Goal: Task Accomplishment & Management: Use online tool/utility

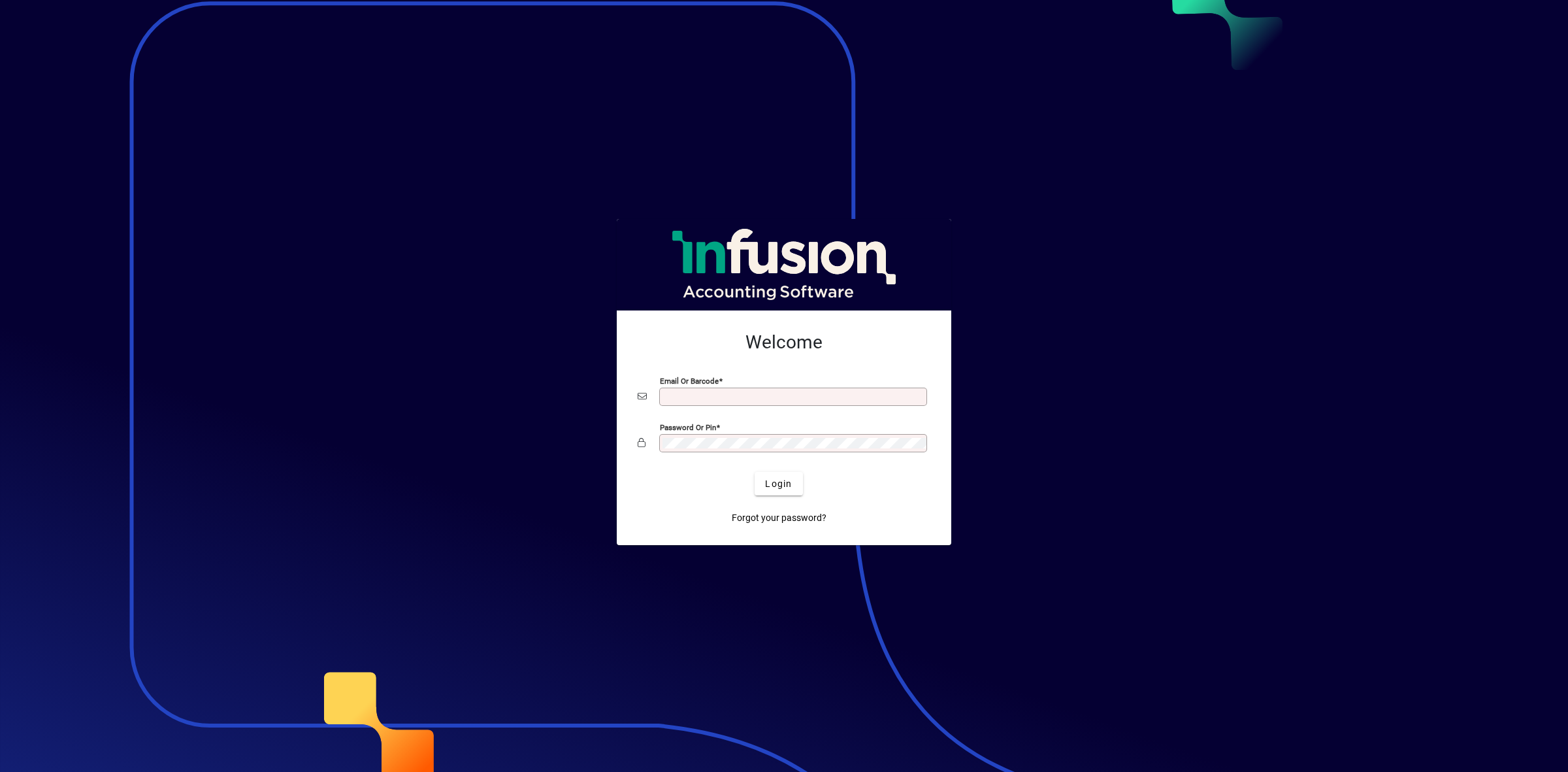
type input "**********"
click at [776, 483] on span "Login" at bounding box center [778, 484] width 27 height 14
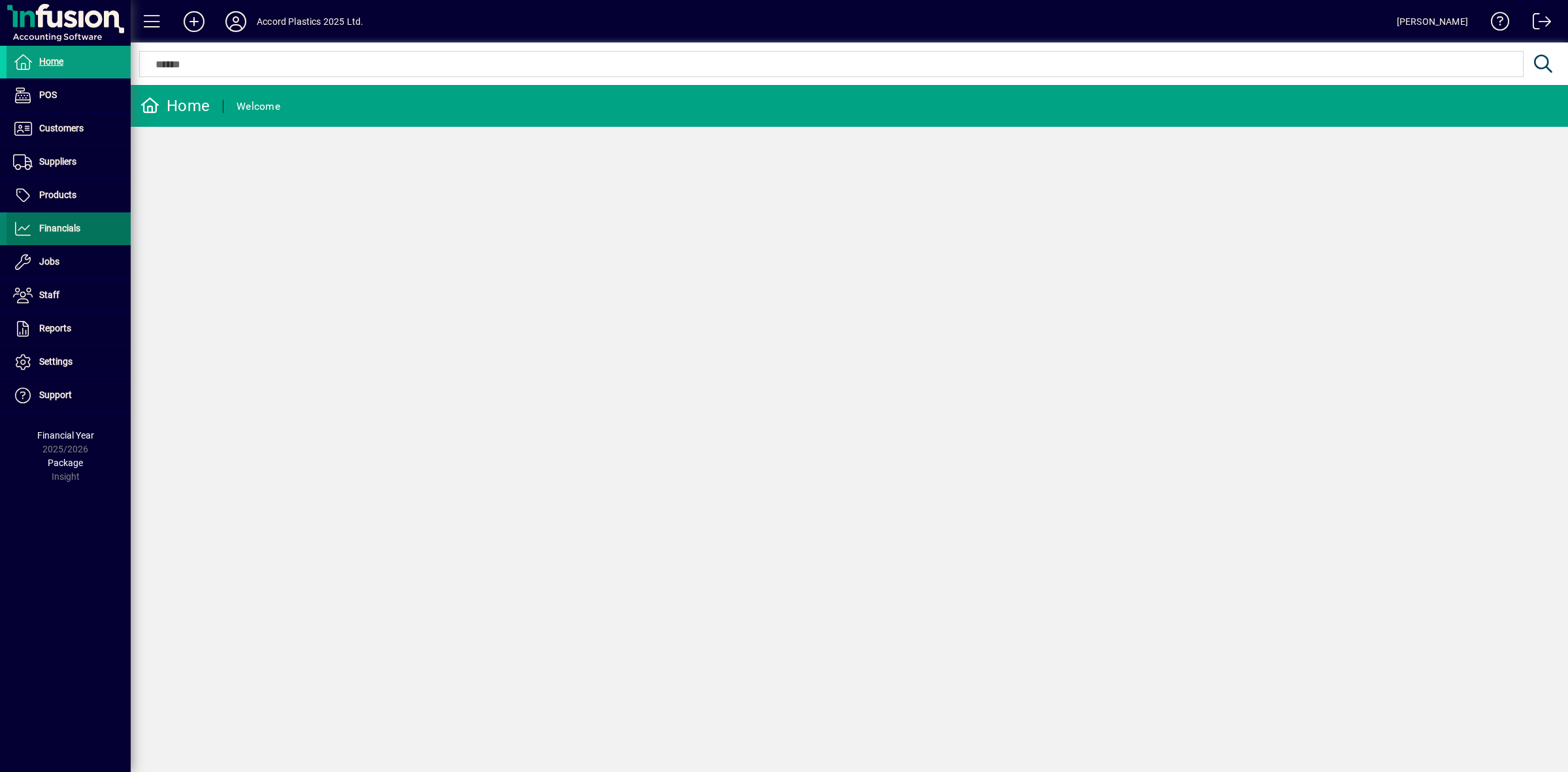
click at [63, 227] on span "Financials" at bounding box center [60, 228] width 41 height 11
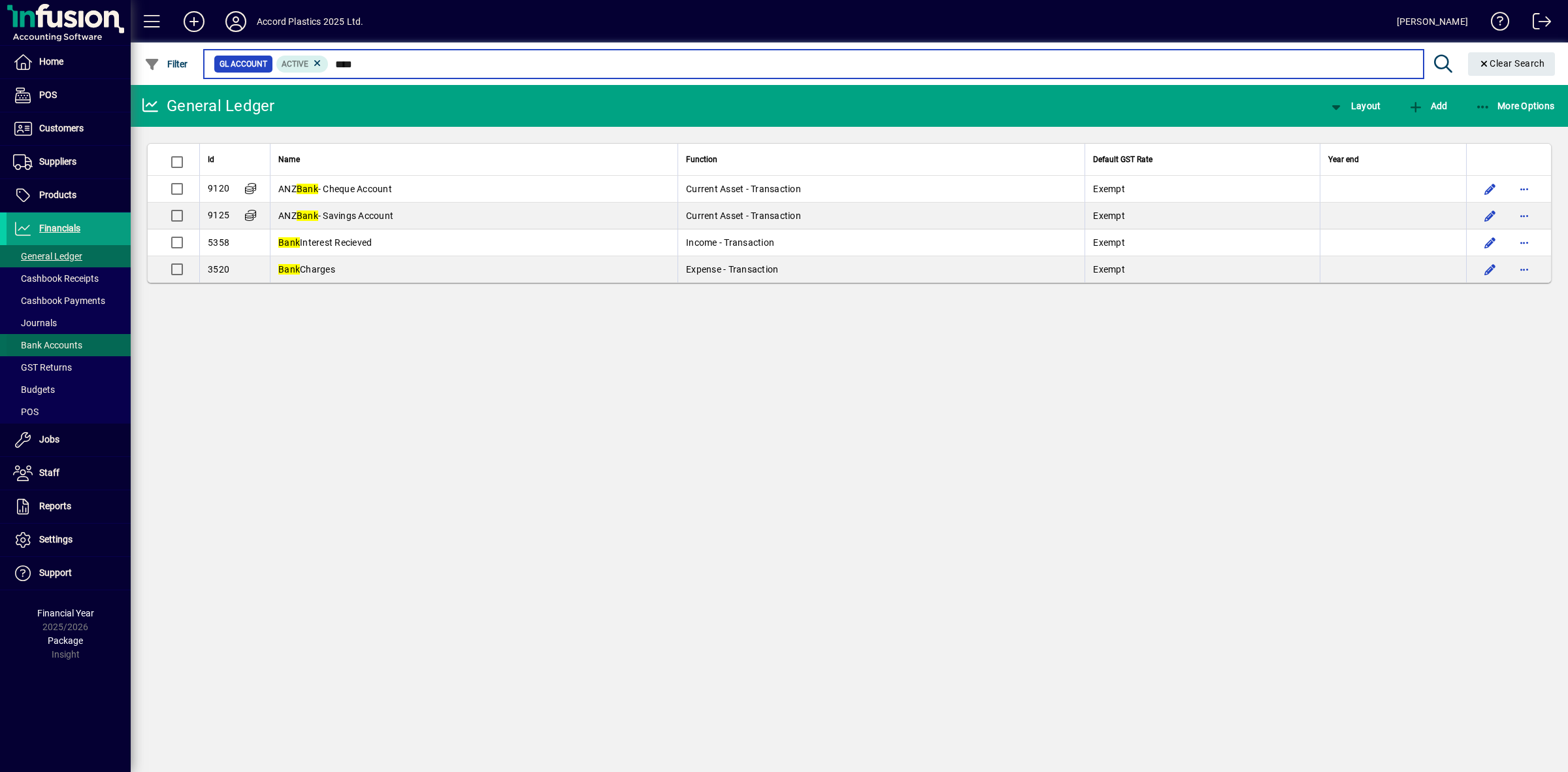
type input "****"
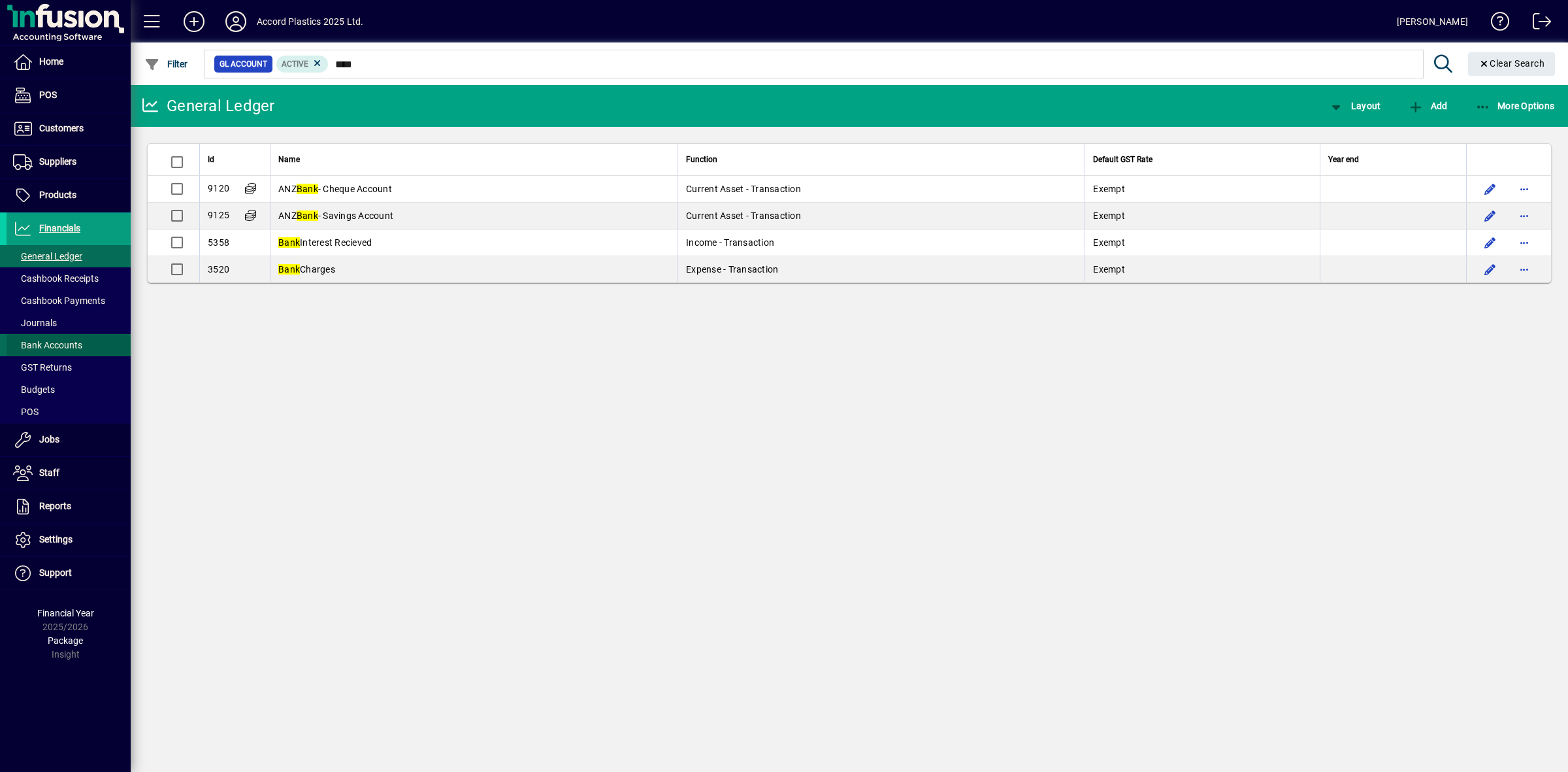
click at [44, 346] on span "Bank Accounts" at bounding box center [48, 346] width 69 height 11
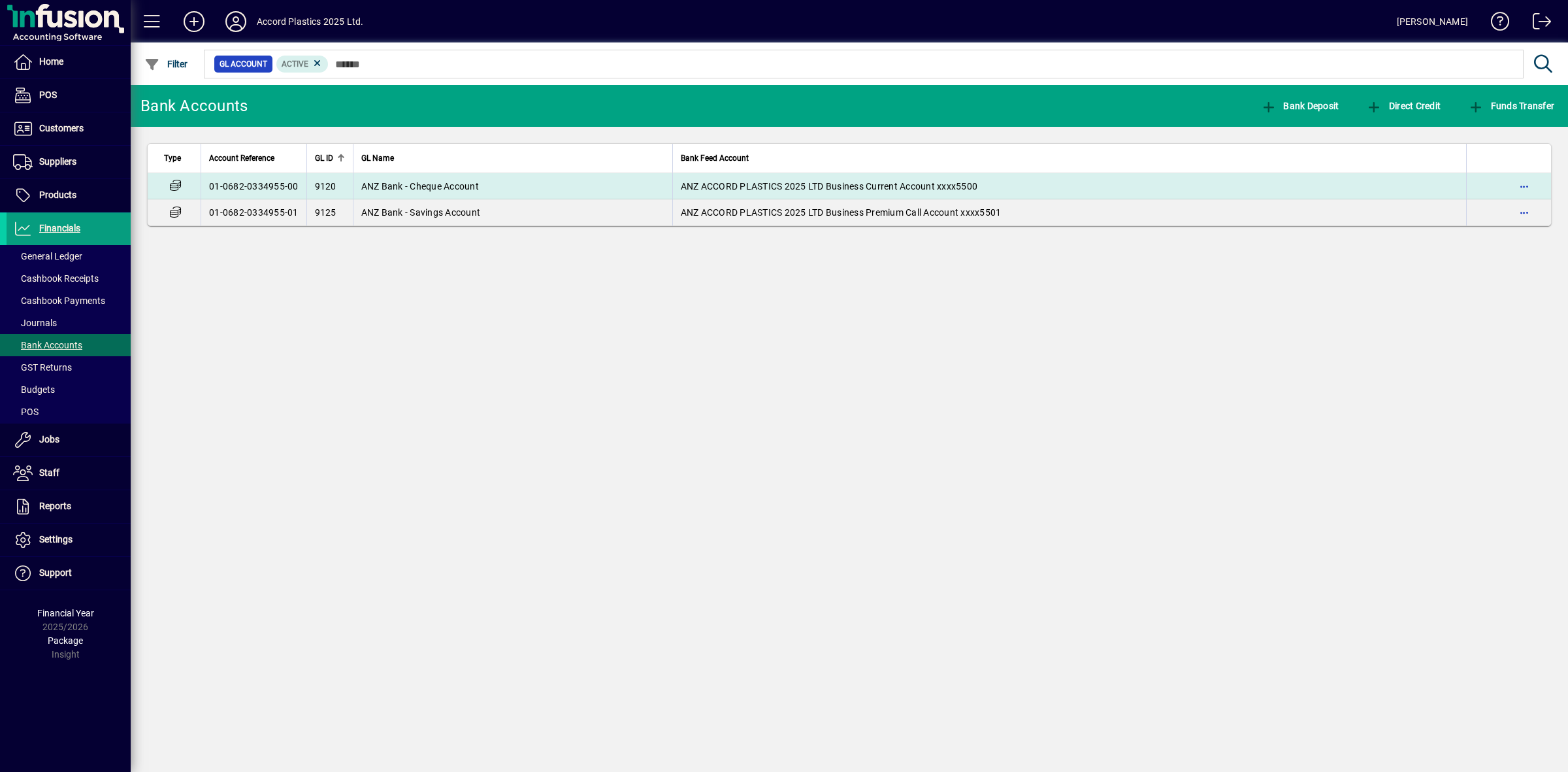
click at [412, 181] on span "ANZ Bank - Cheque Account" at bounding box center [420, 186] width 118 height 11
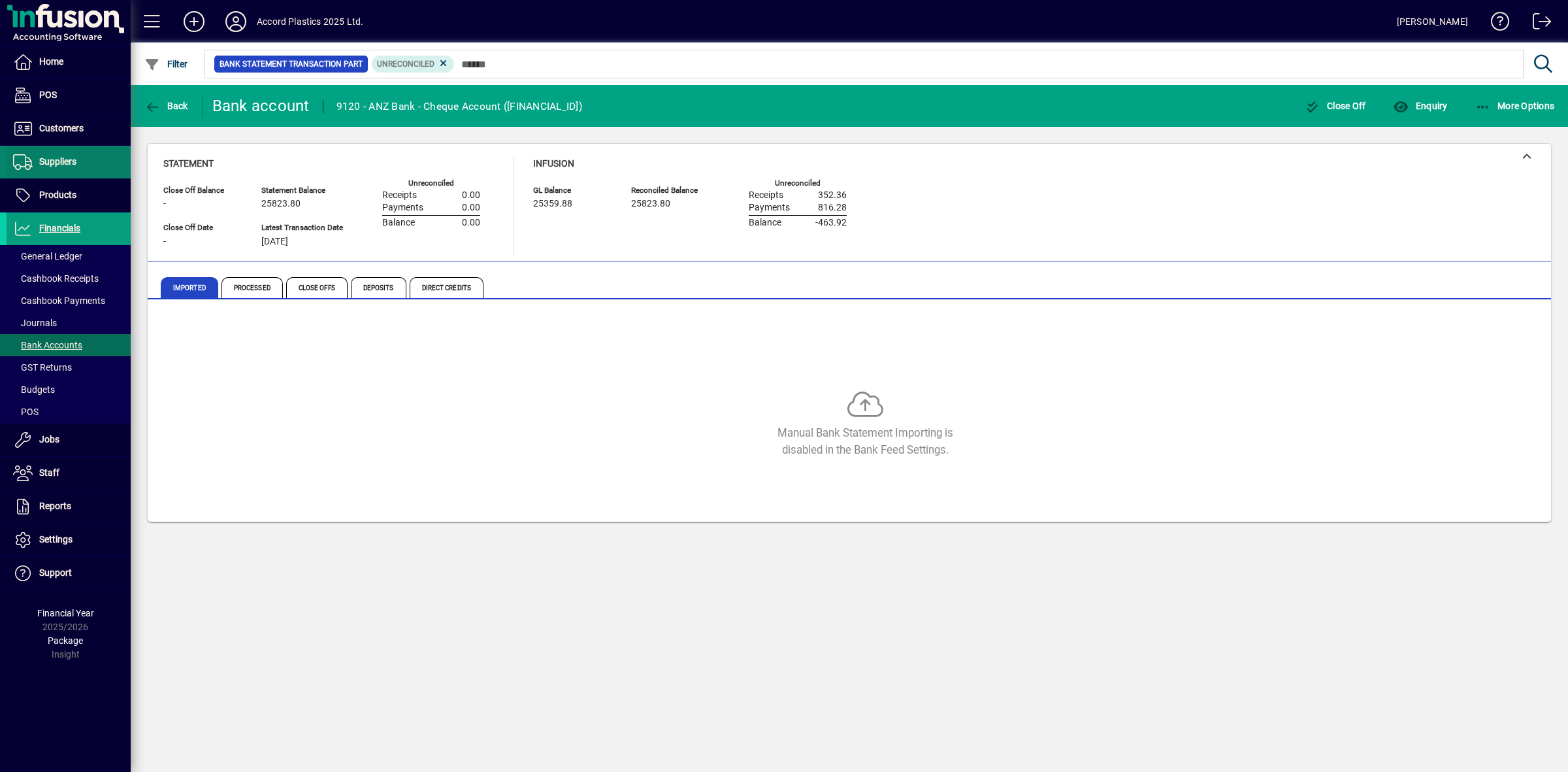
click at [53, 162] on span "Suppliers" at bounding box center [58, 162] width 37 height 11
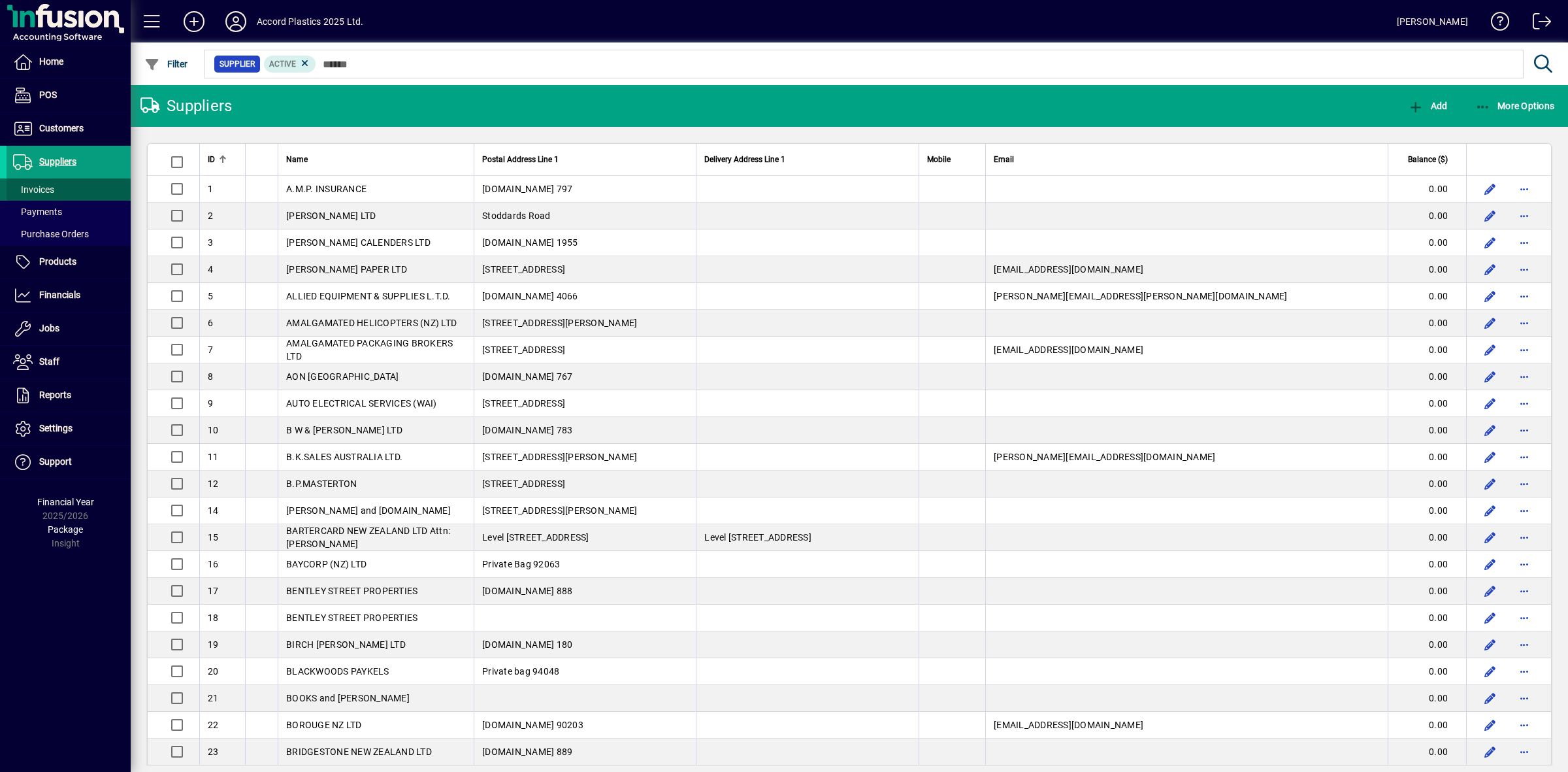
click at [44, 191] on span "Invoices" at bounding box center [34, 190] width 41 height 11
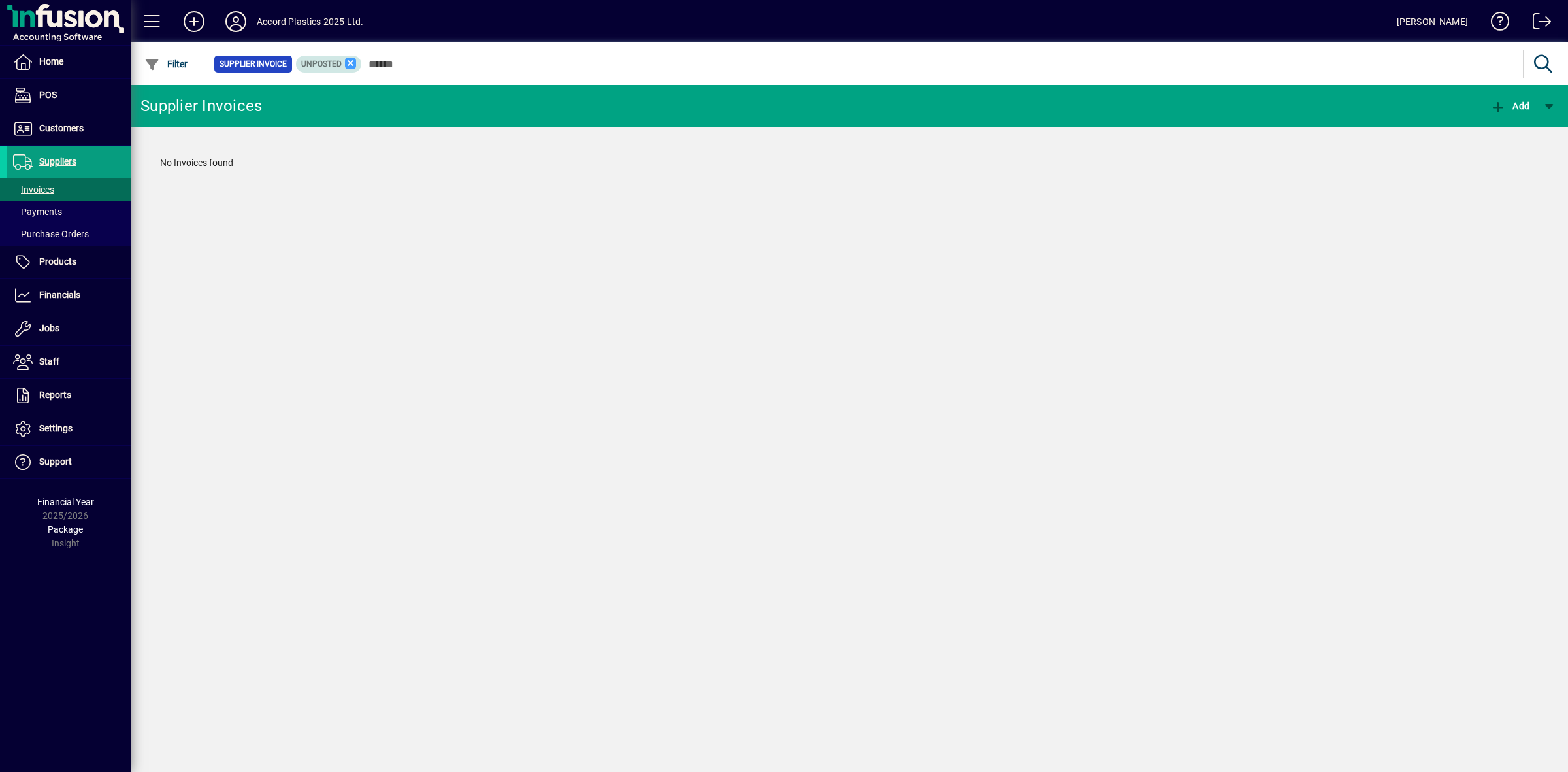
click at [348, 63] on icon at bounding box center [351, 63] width 12 height 12
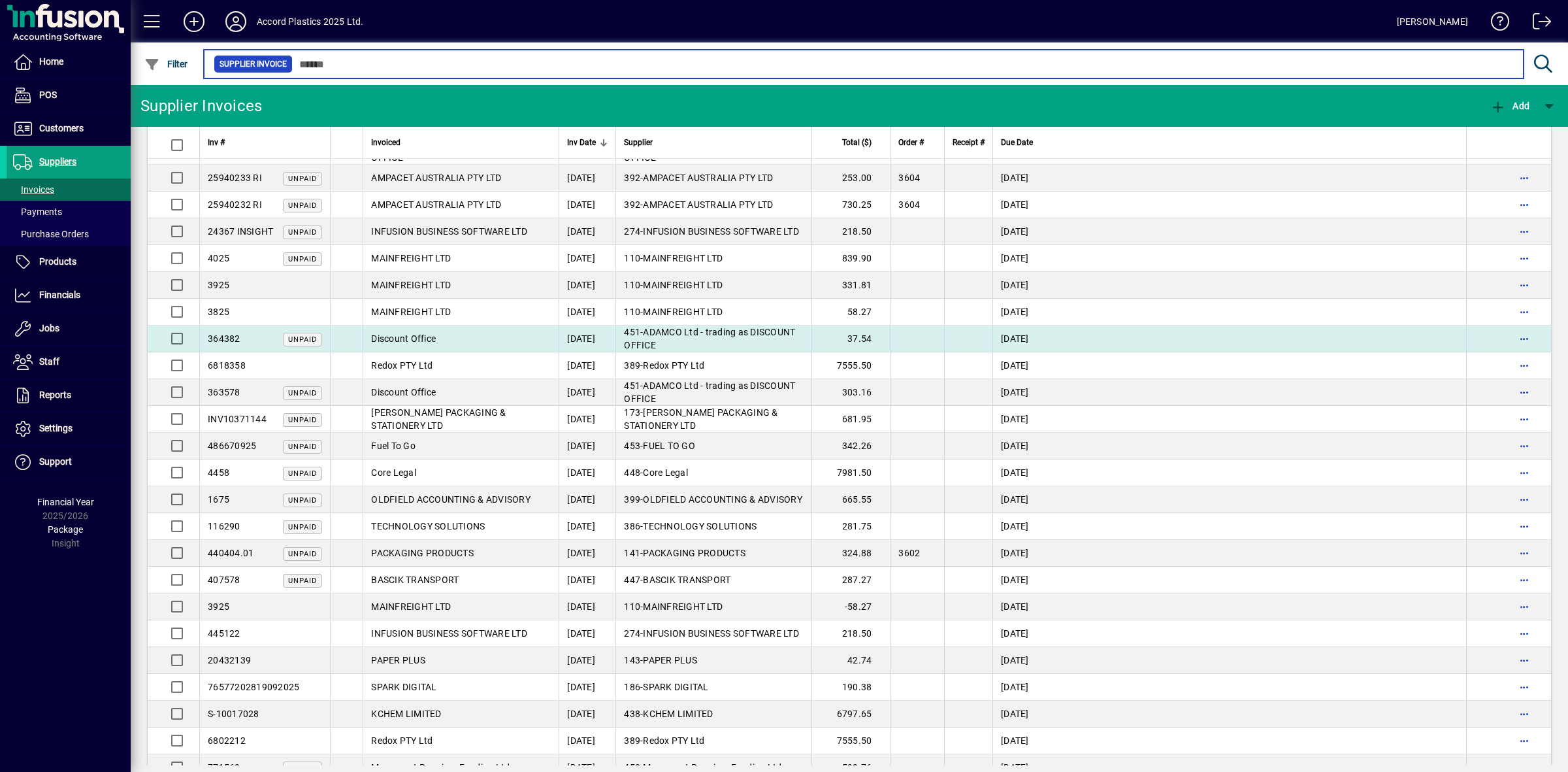
scroll to position [74, 0]
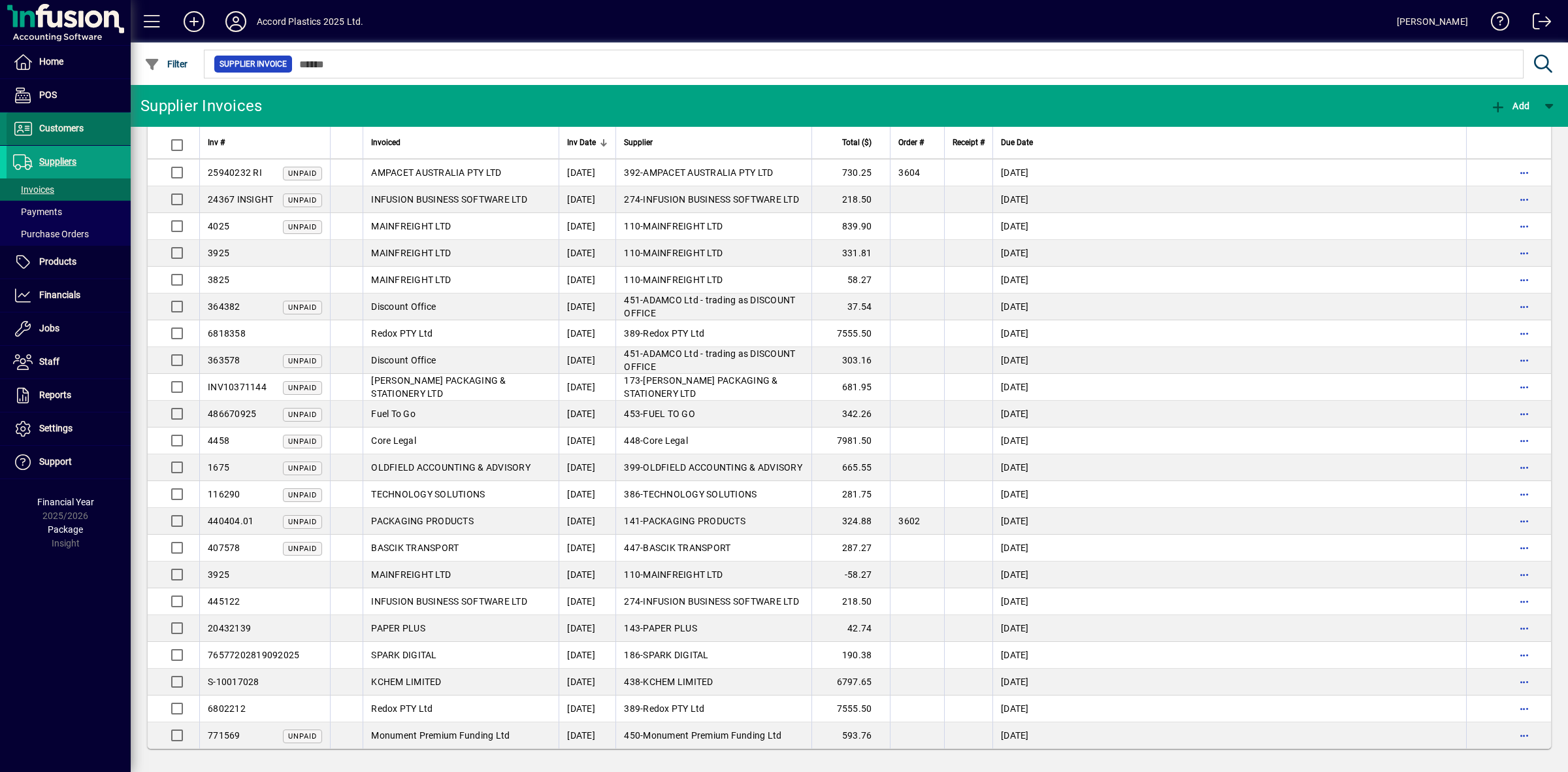
click at [65, 130] on span "Customers" at bounding box center [61, 128] width 44 height 11
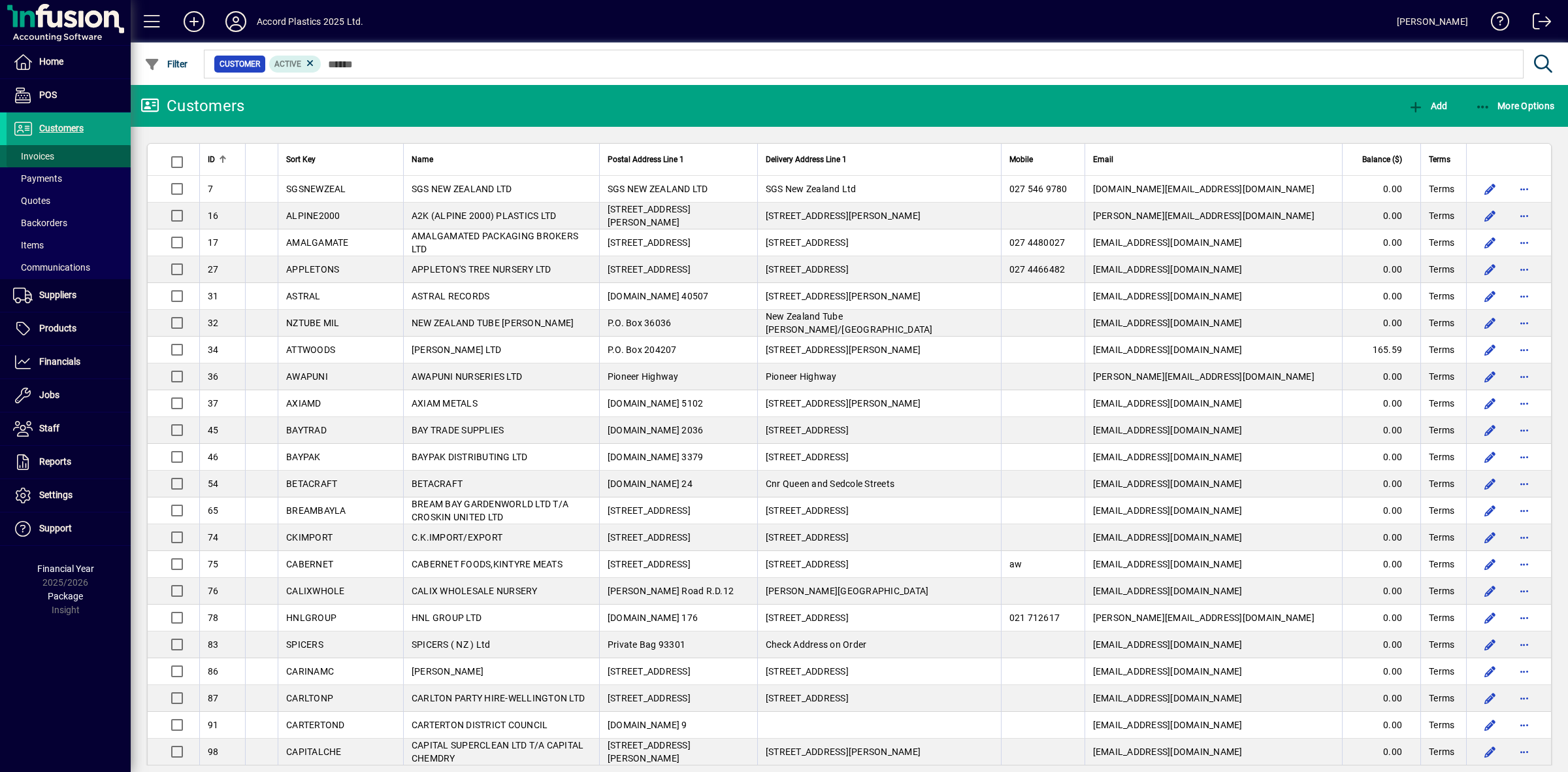
click at [40, 156] on span "Invoices" at bounding box center [34, 156] width 41 height 11
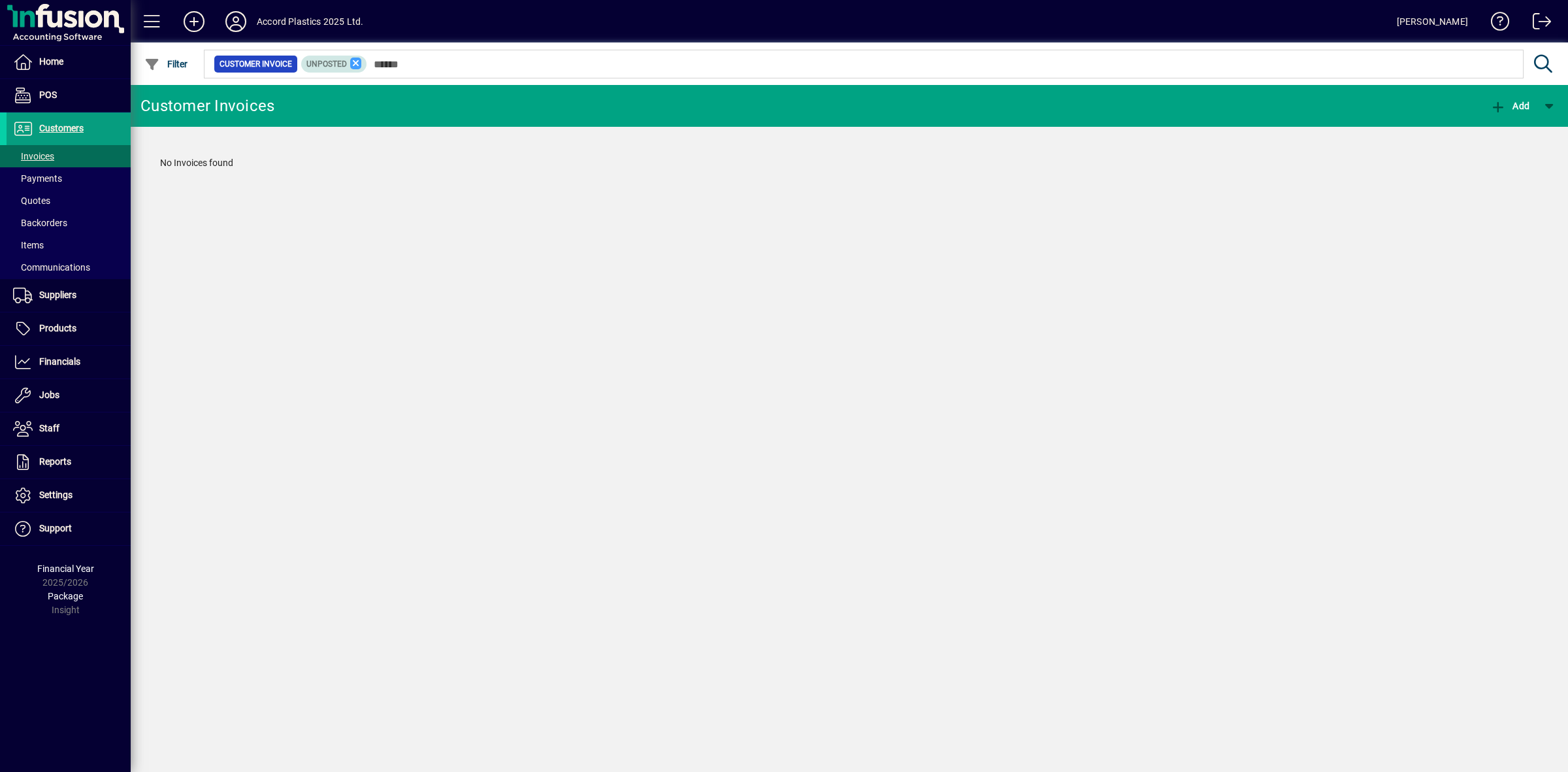
click at [354, 66] on icon at bounding box center [356, 63] width 12 height 12
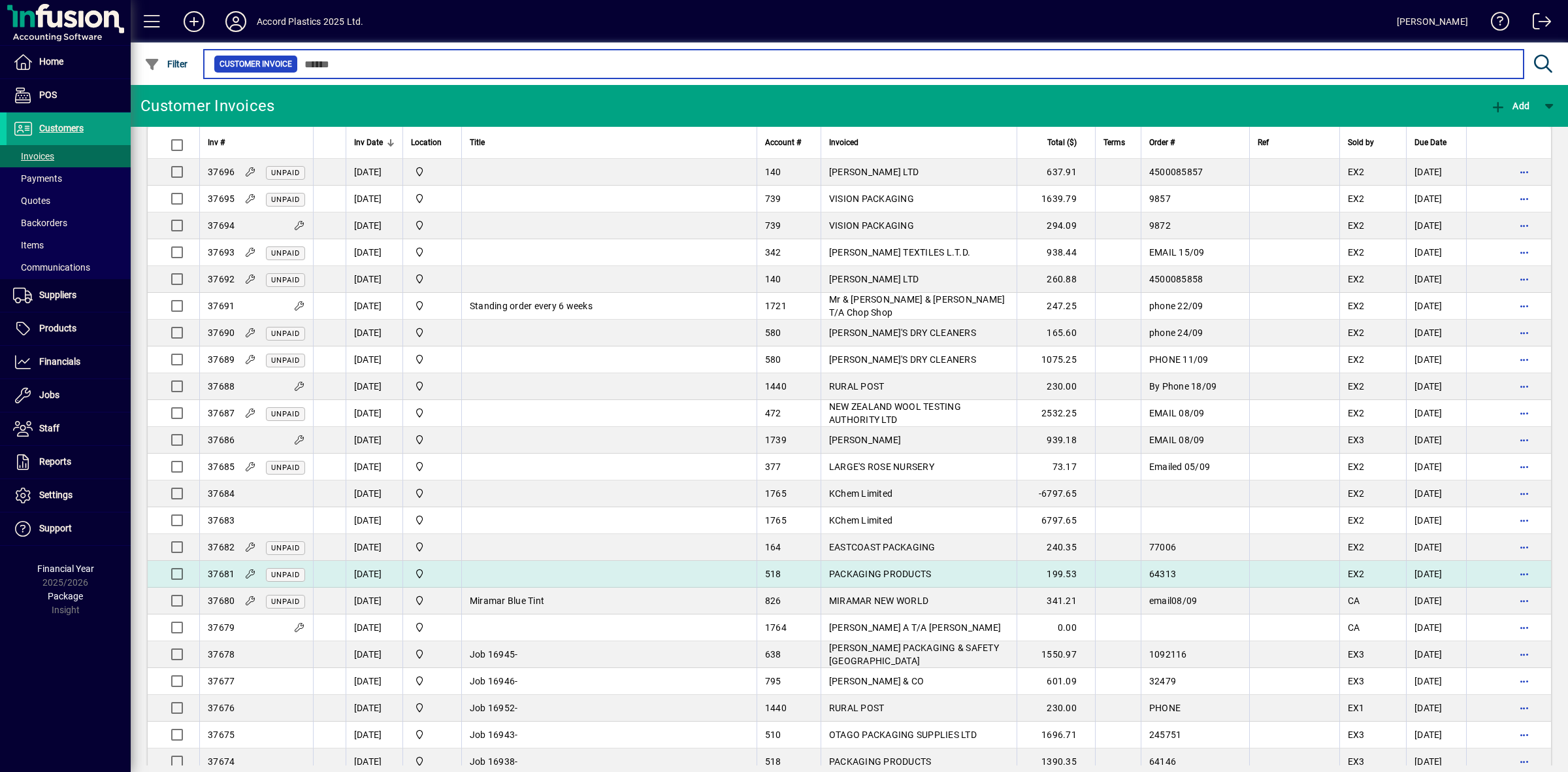
scroll to position [981, 0]
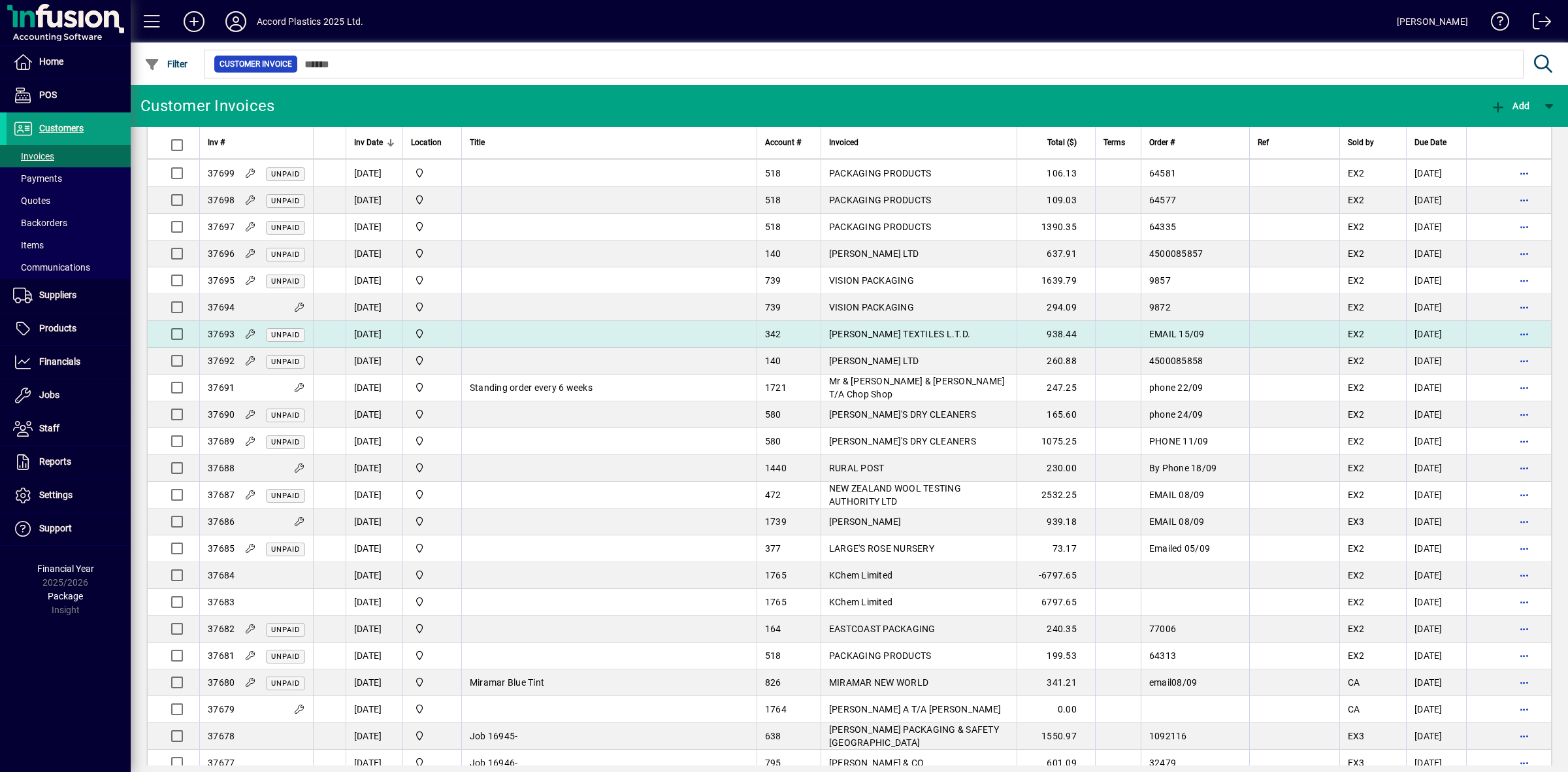
click at [691, 340] on td at bounding box center [609, 334] width 295 height 27
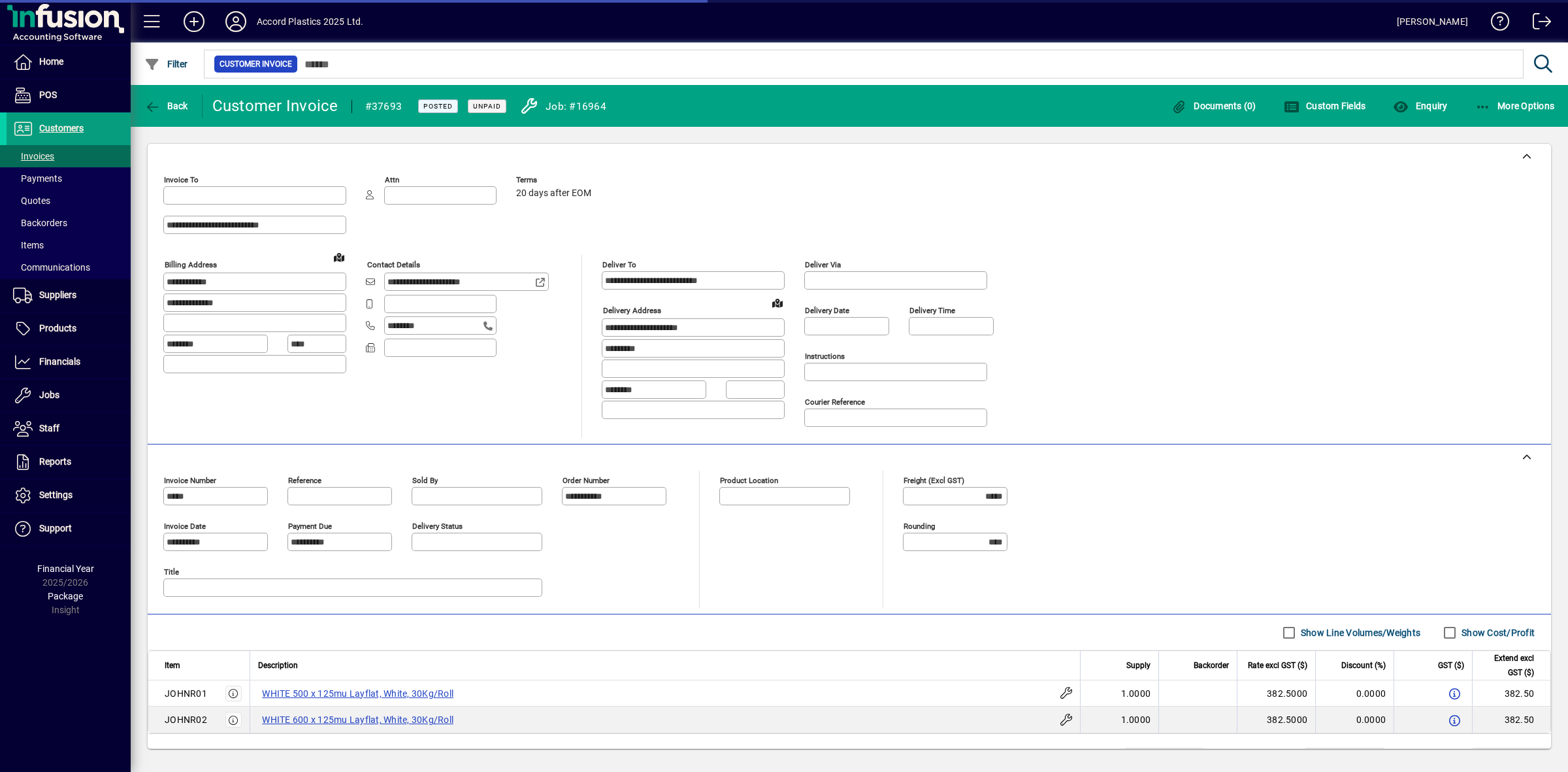
type input "**********"
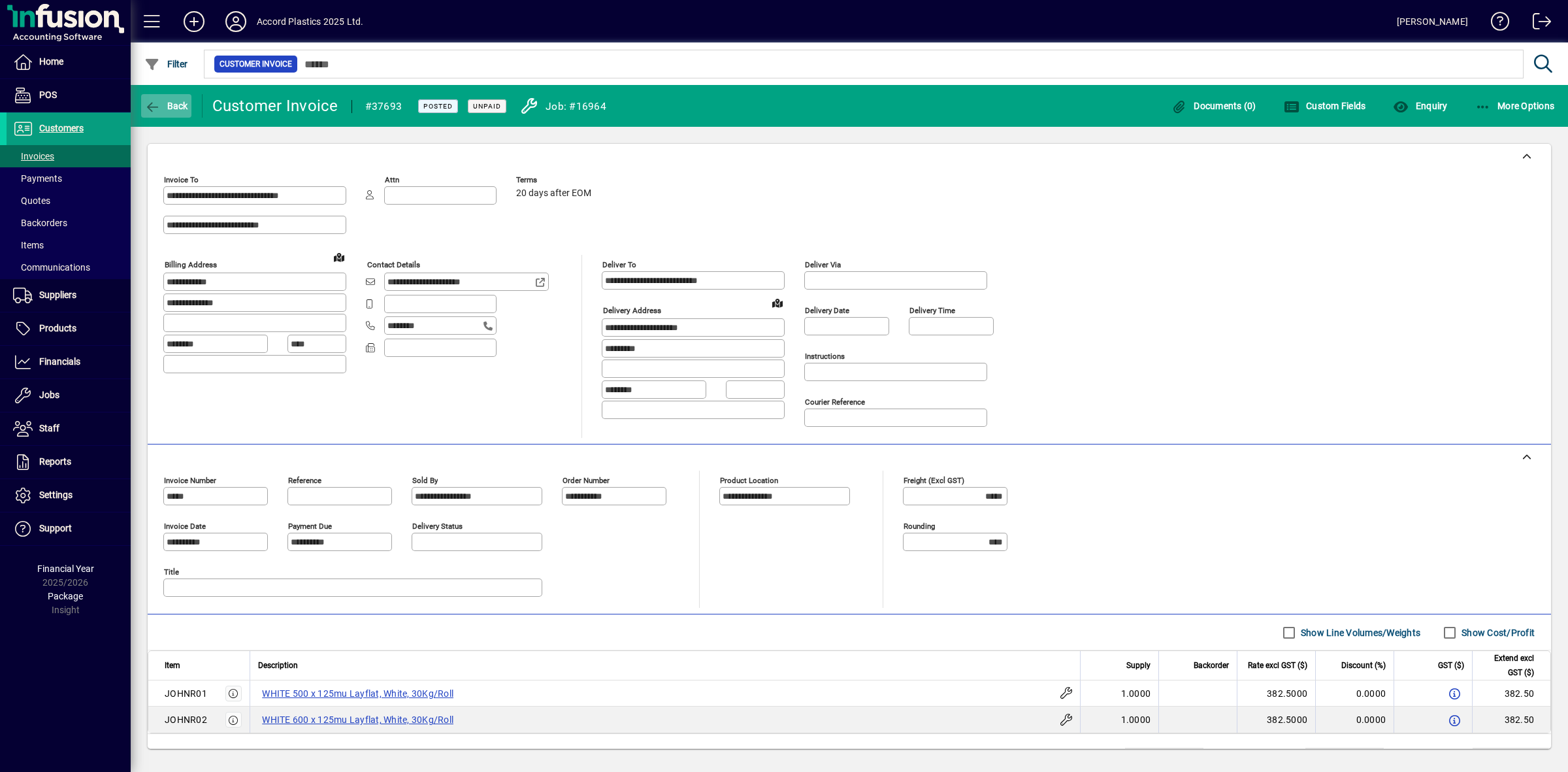
click at [171, 104] on span "Back" at bounding box center [166, 106] width 44 height 11
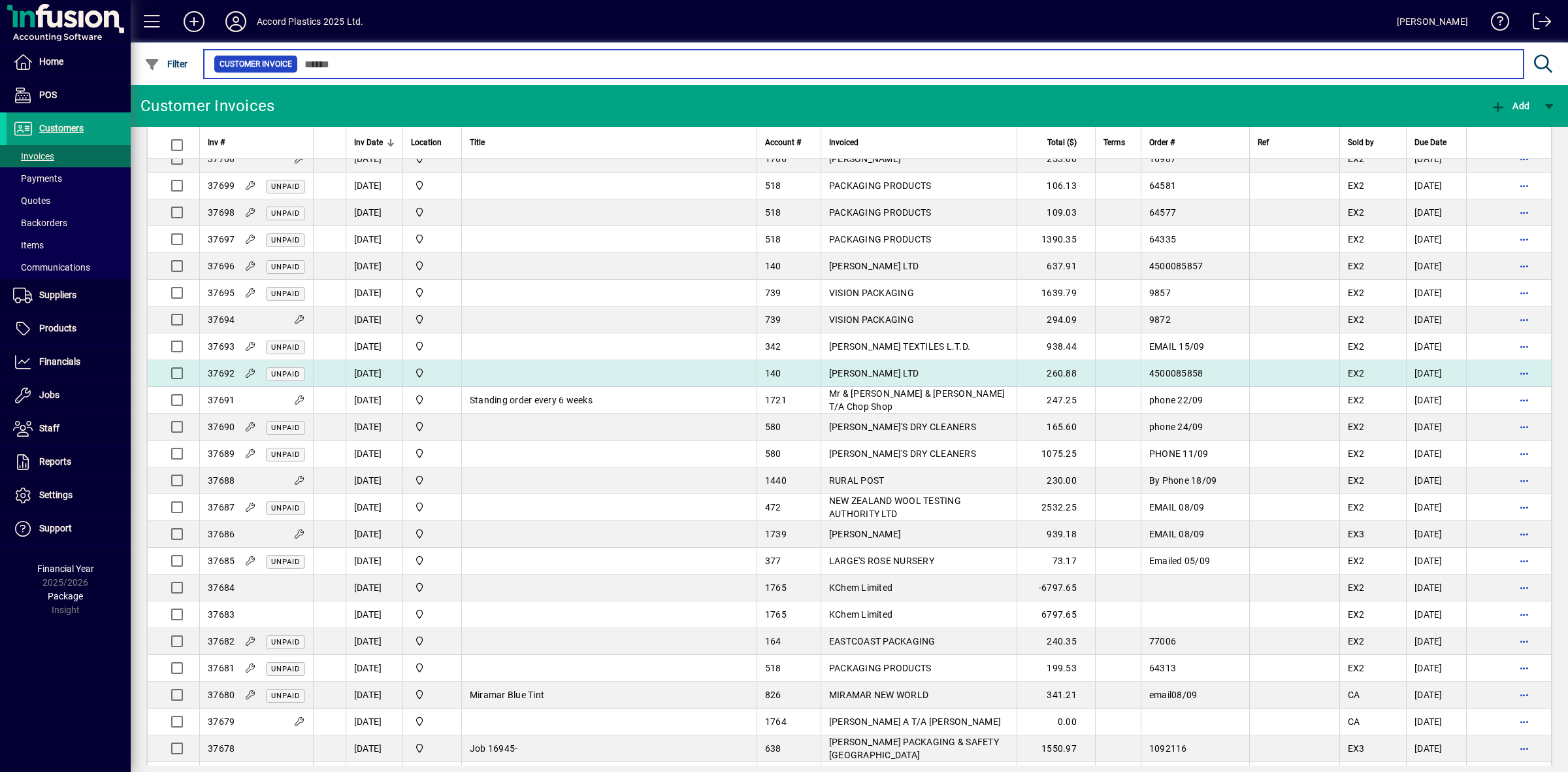
scroll to position [1062, 0]
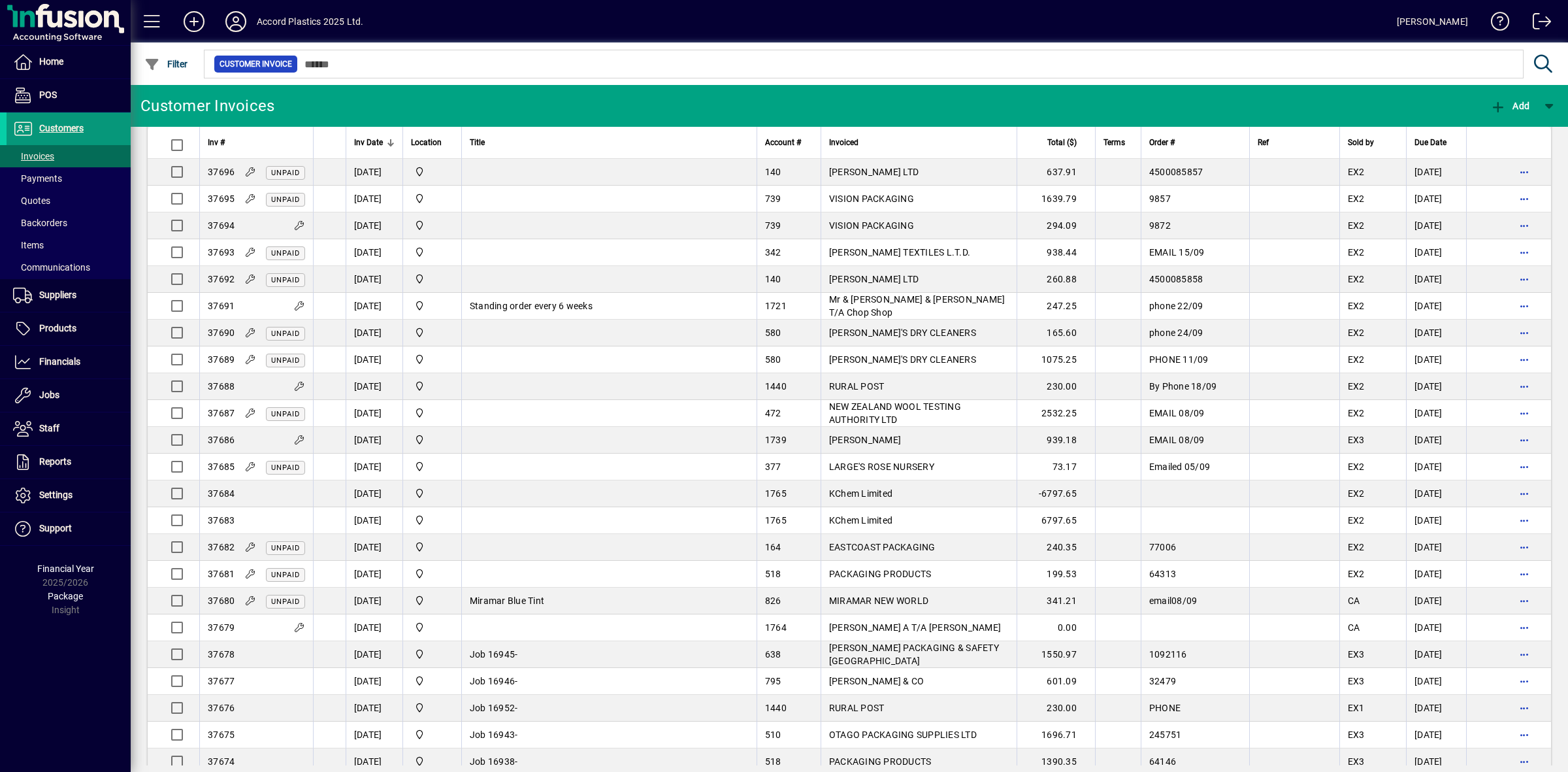
click at [57, 130] on span "Customers" at bounding box center [61, 128] width 44 height 11
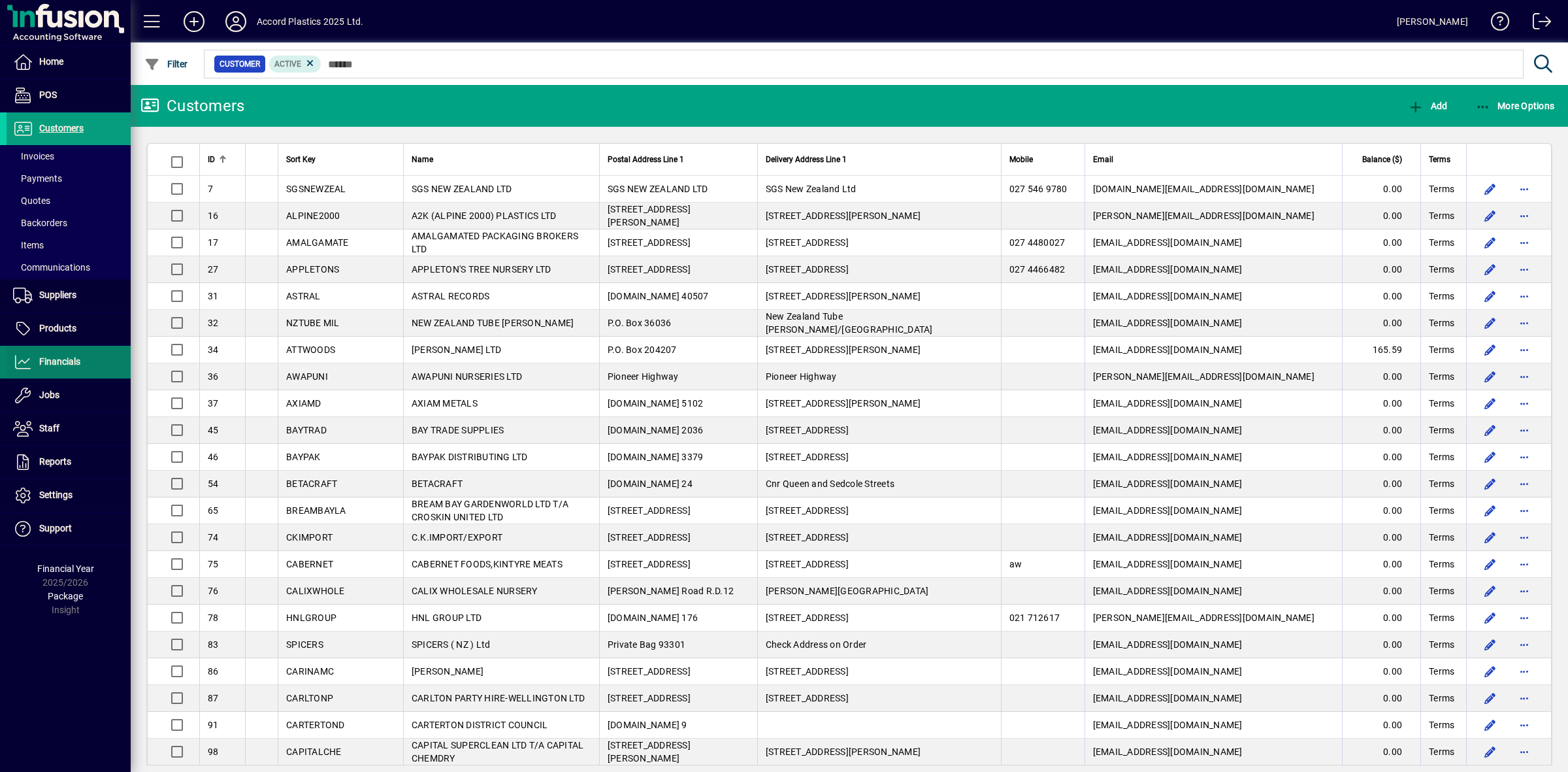
click at [54, 357] on span "Financials" at bounding box center [60, 362] width 41 height 11
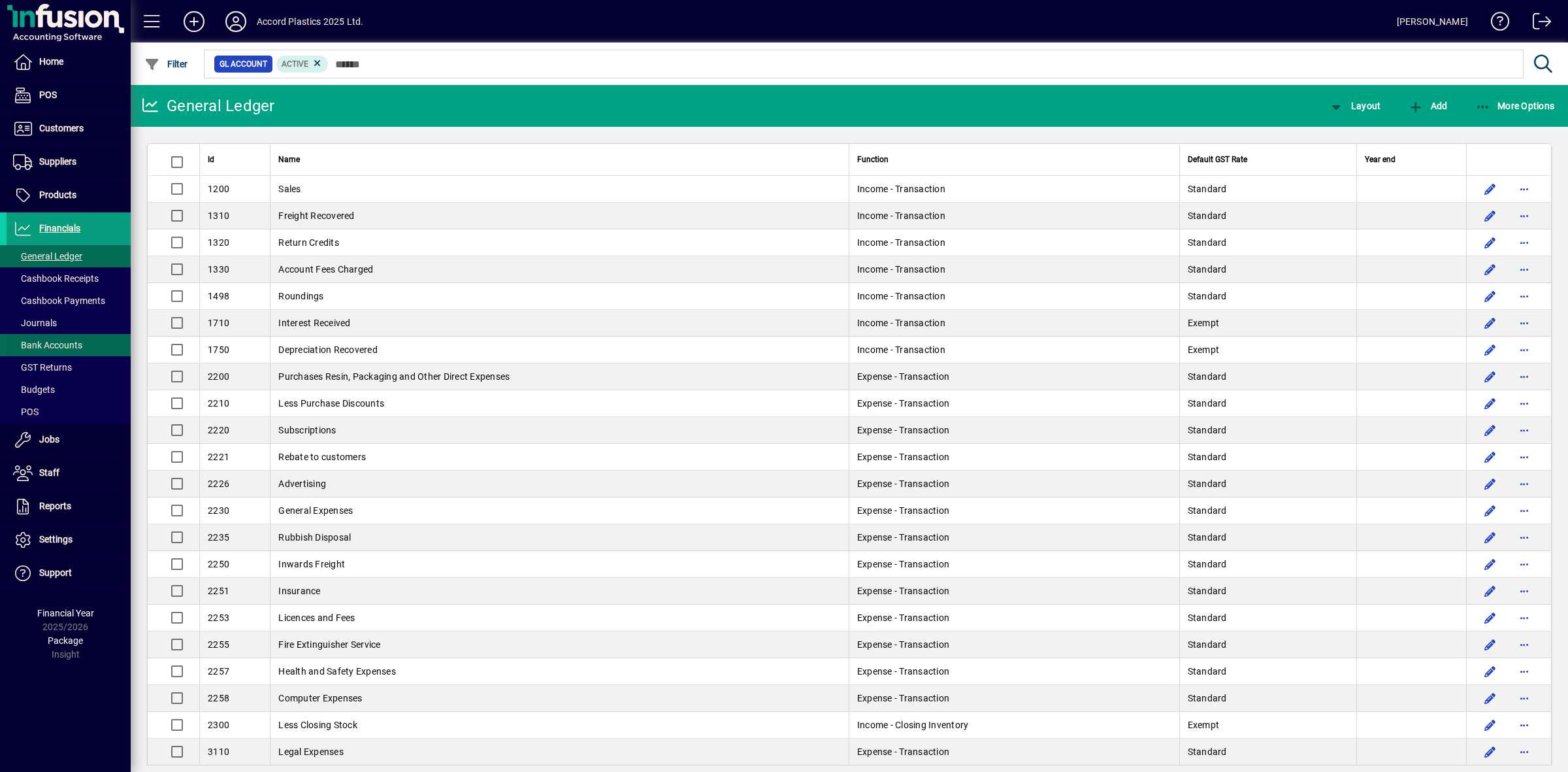
click at [53, 346] on span "Bank Accounts" at bounding box center [48, 346] width 69 height 11
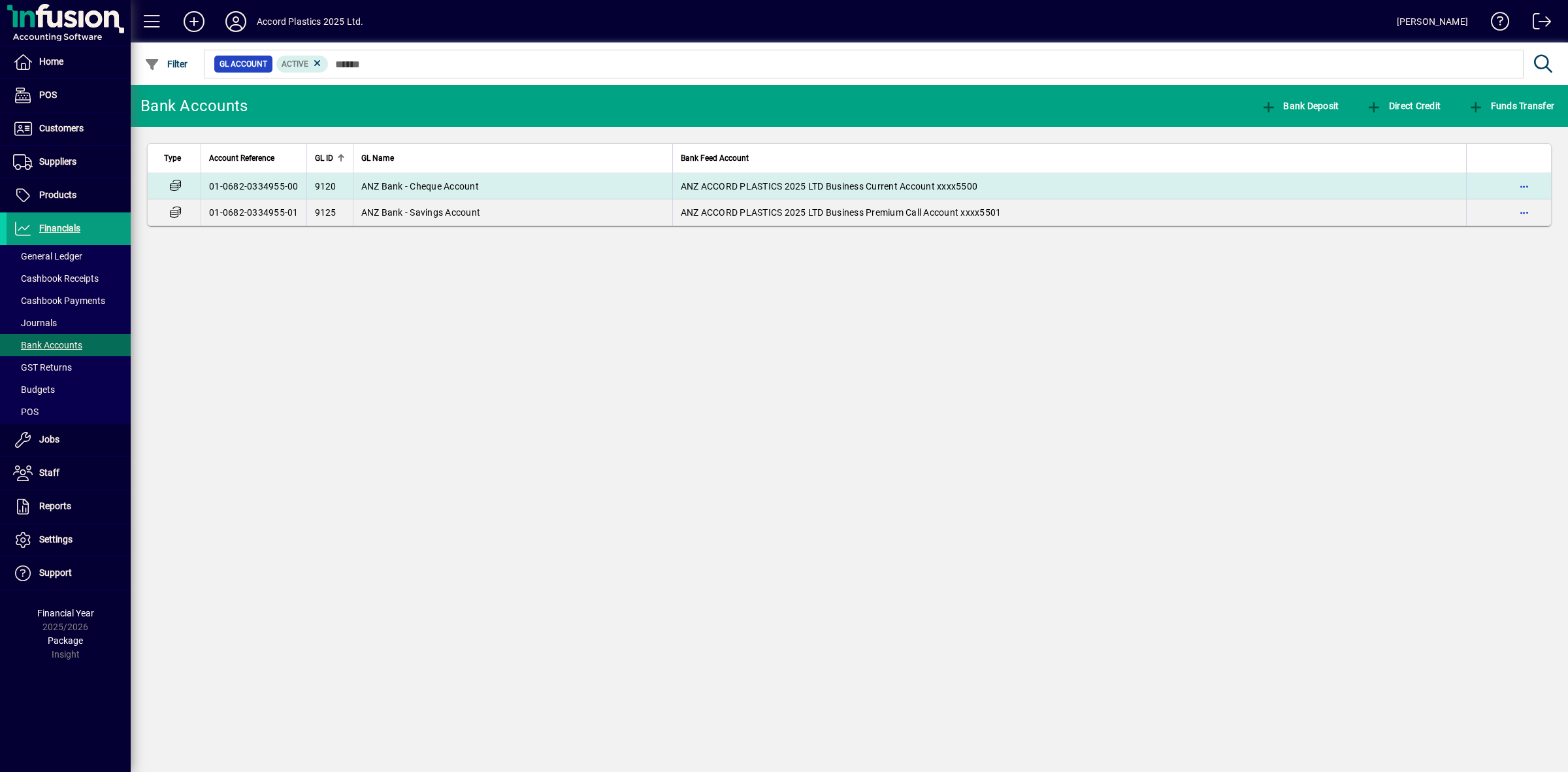
click at [458, 188] on span "ANZ Bank - Cheque Account" at bounding box center [420, 186] width 118 height 11
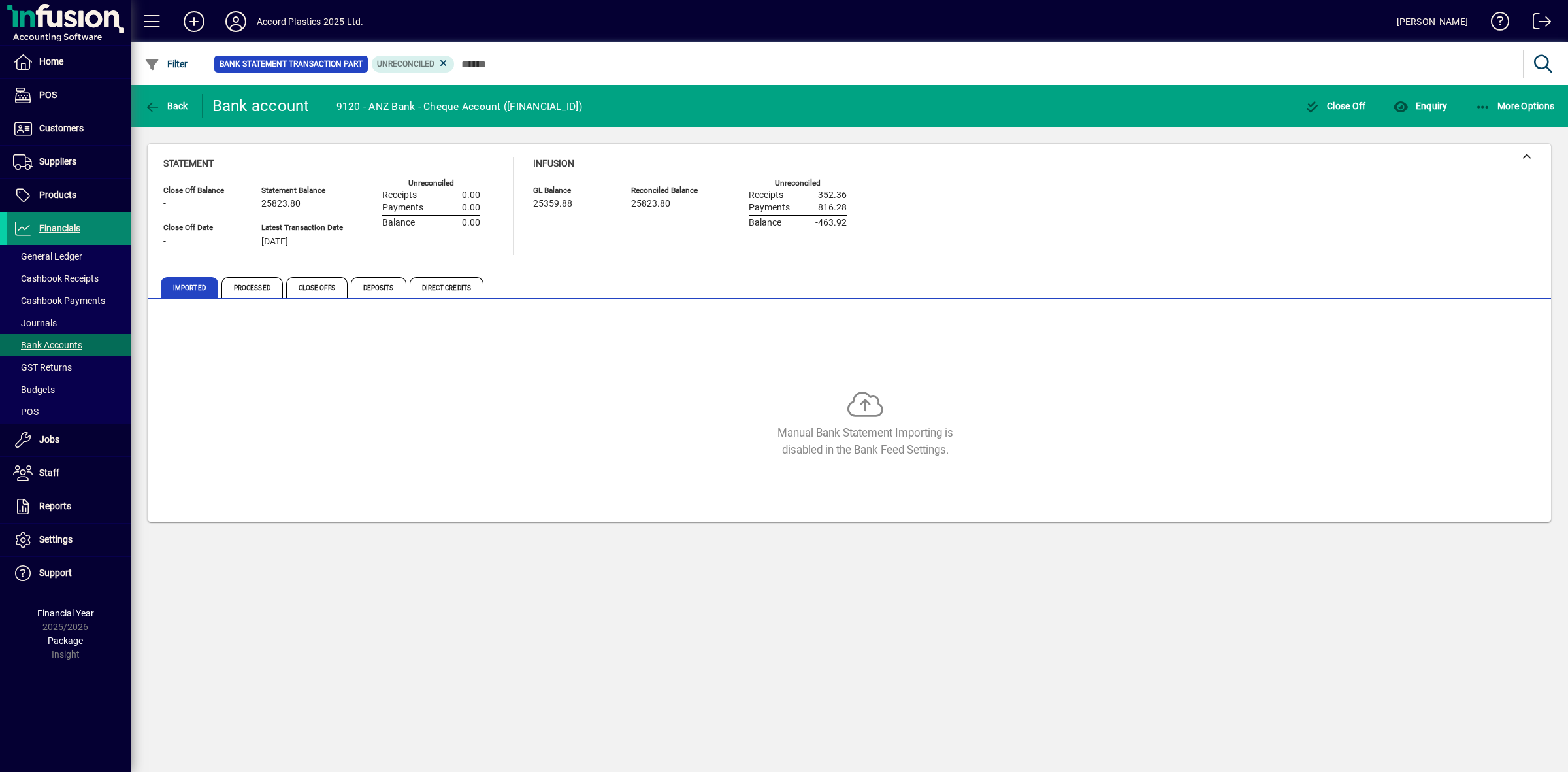
click at [61, 225] on span "Financials" at bounding box center [60, 228] width 41 height 11
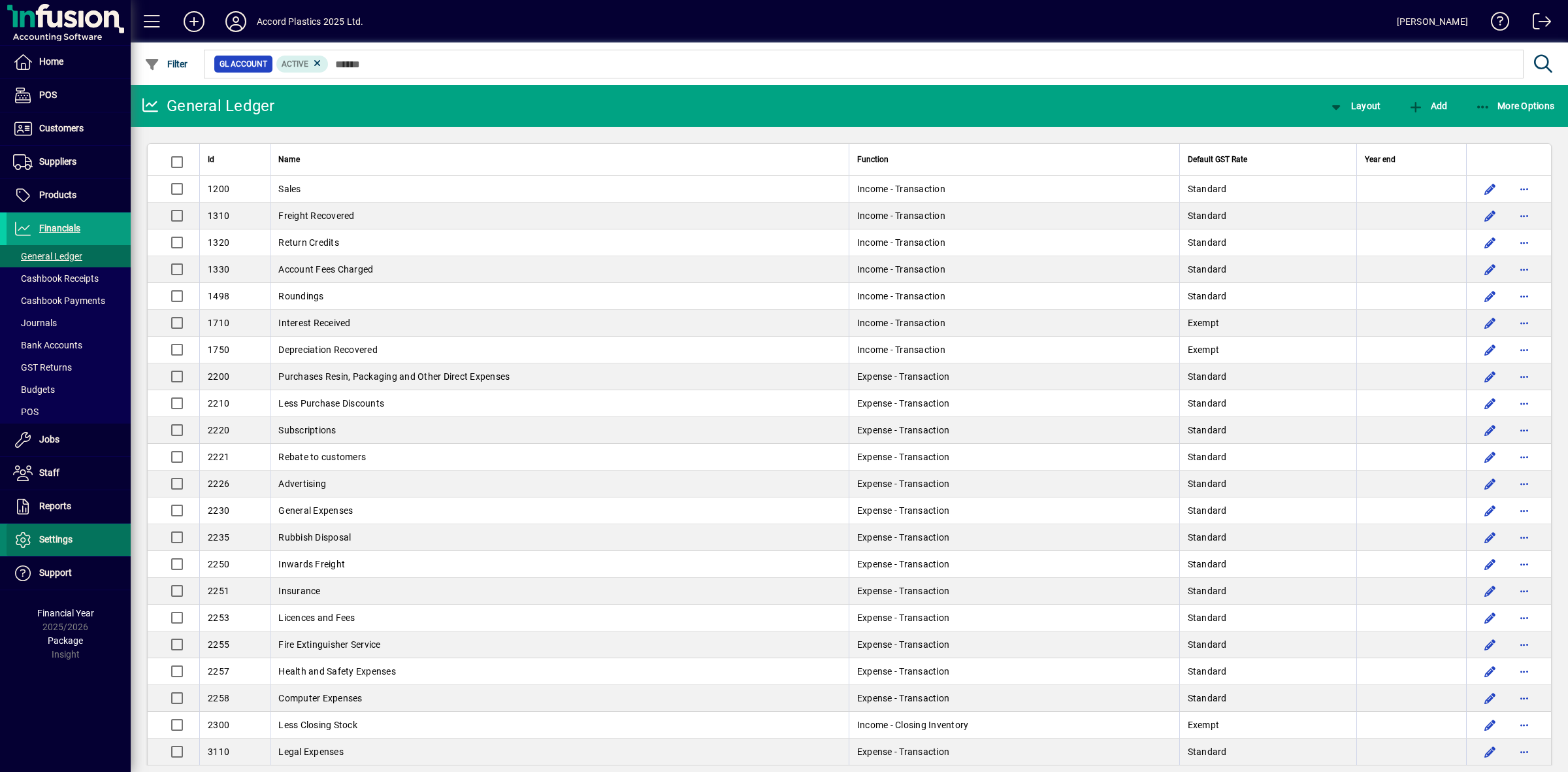
click at [63, 538] on span "Settings" at bounding box center [56, 539] width 33 height 11
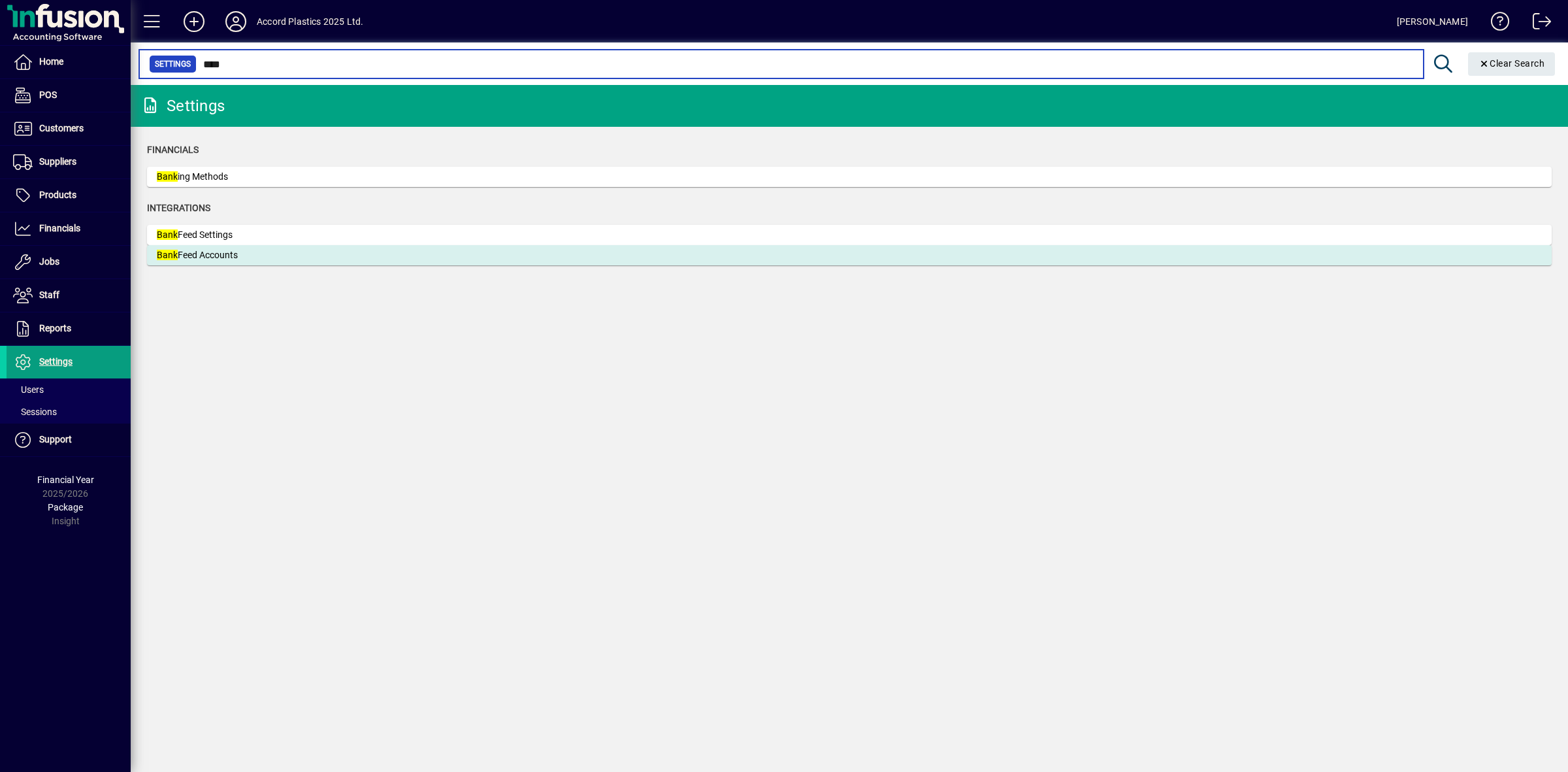
type input "****"
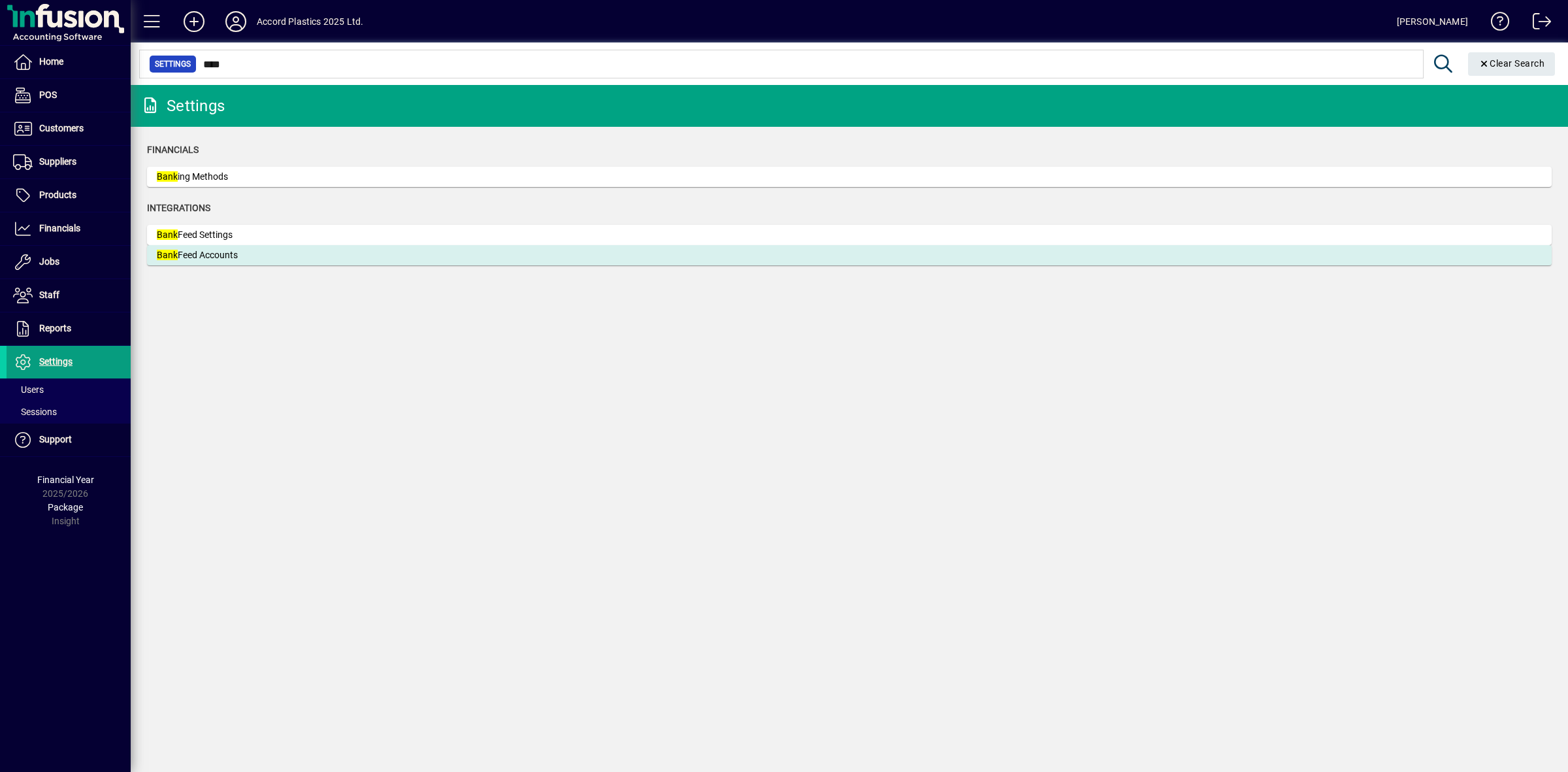
click at [226, 259] on div "Bank Feed Accounts" at bounding box center [255, 255] width 196 height 14
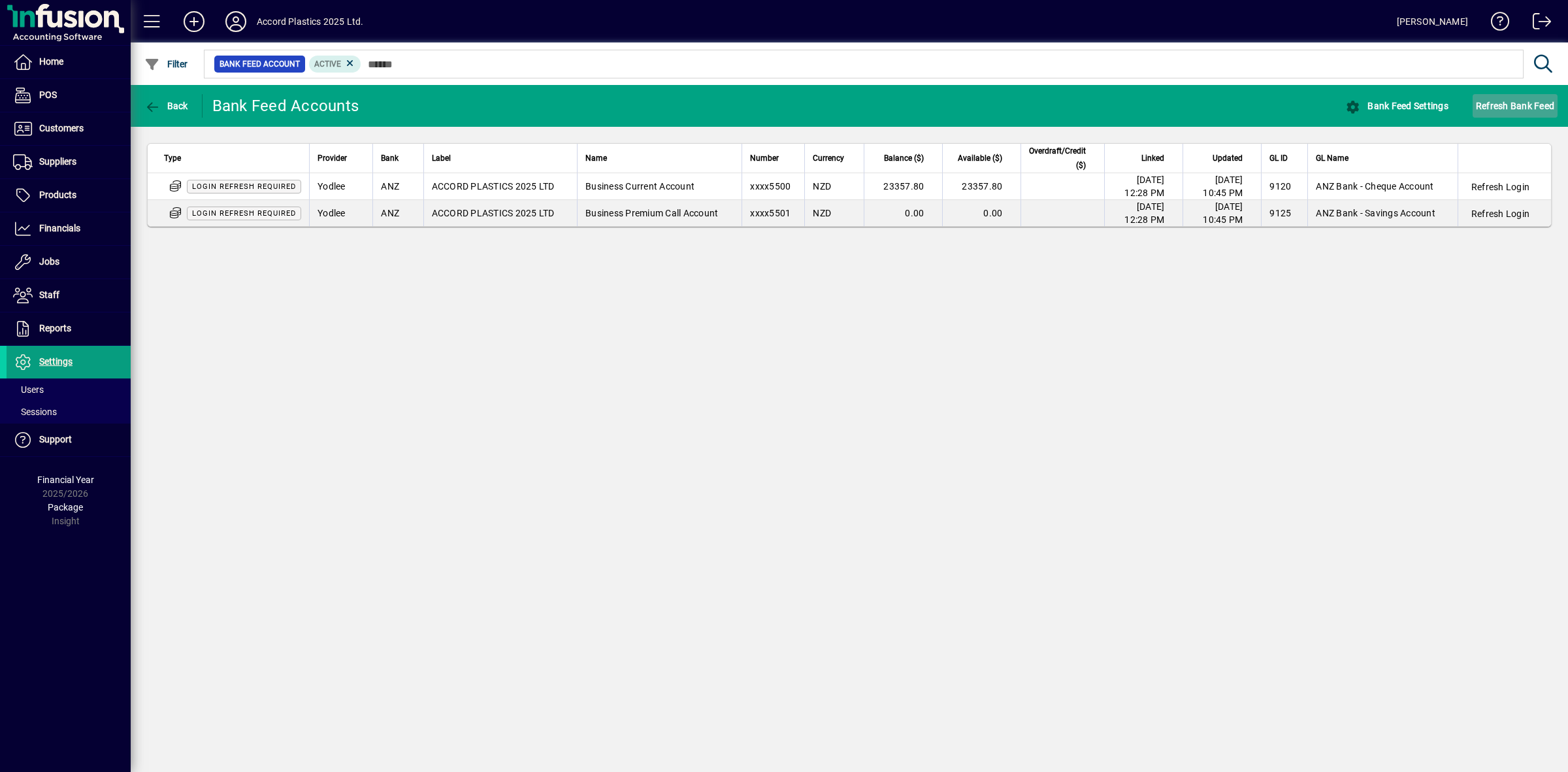
click at [1500, 103] on span "Refresh Bank Feed" at bounding box center [1515, 106] width 78 height 21
click at [63, 125] on span "Customers" at bounding box center [61, 128] width 44 height 11
